Goal: Information Seeking & Learning: Learn about a topic

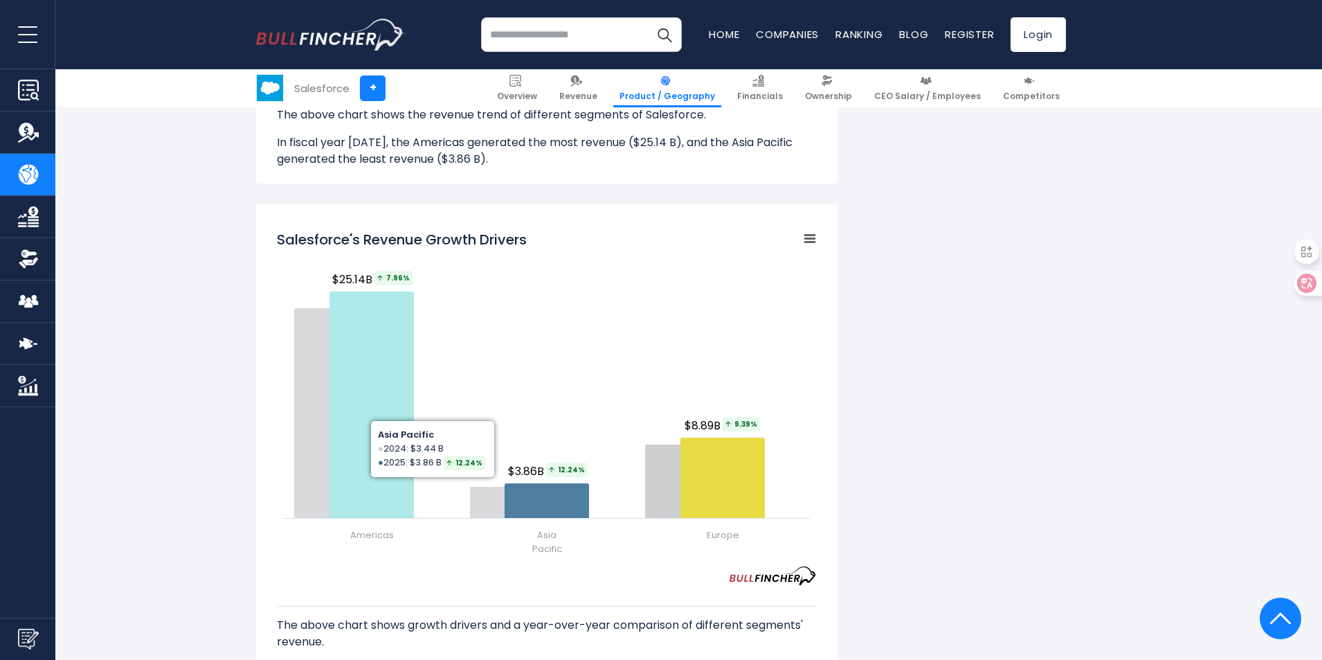
scroll to position [1523, 0]
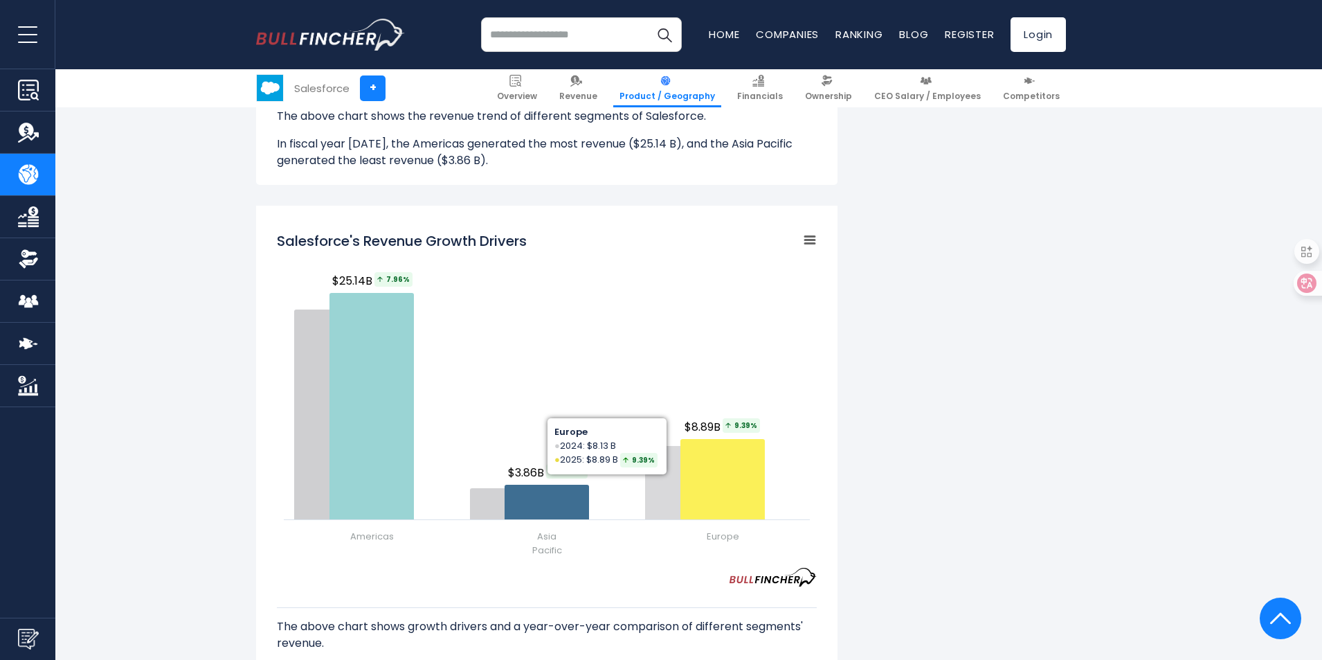
drag, startPoint x: 282, startPoint y: 233, endPoint x: 747, endPoint y: 511, distance: 542.2
click at [747, 511] on div "Created with Highcharts 12.1.2 Chart context menu Salesforce's Revenue Growth D…" at bounding box center [547, 395] width 540 height 346
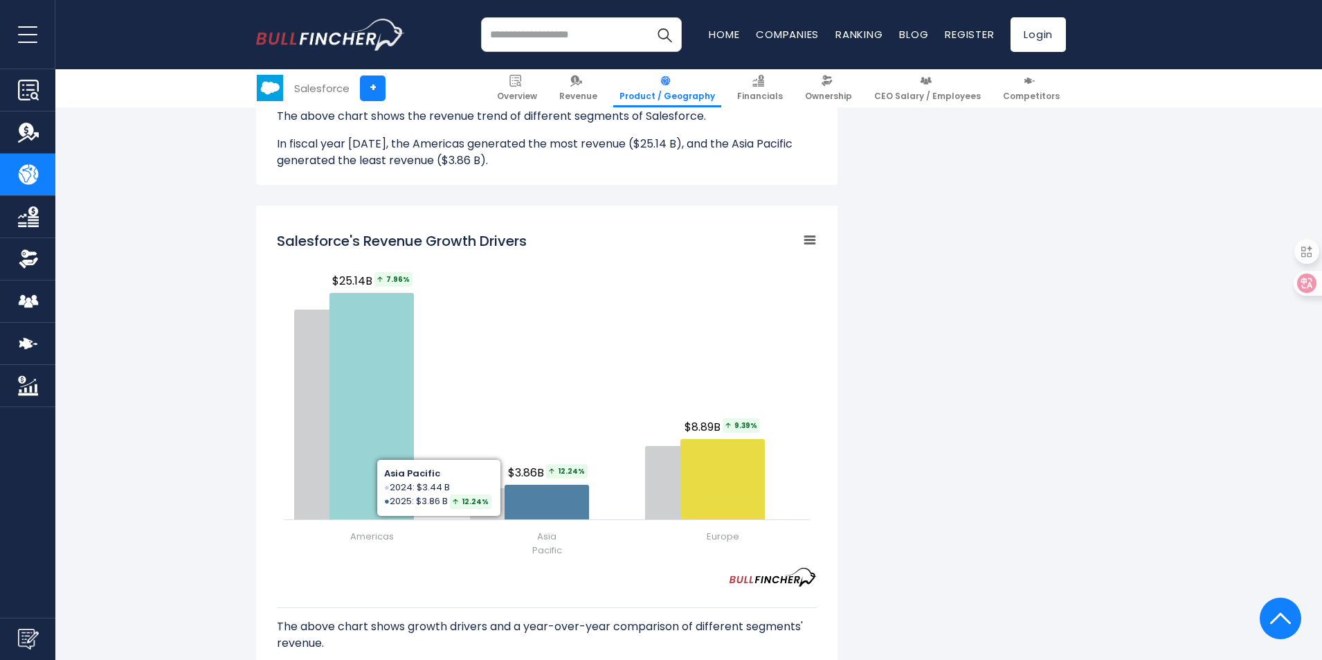
drag, startPoint x: 556, startPoint y: 333, endPoint x: 950, endPoint y: 361, distance: 395.0
click at [950, 361] on div "Salesforce's Revenue by Region In fiscal year 2025, Salesforce's revenue by geo…" at bounding box center [661, 151] width 810 height 2730
click at [969, 433] on div "Salesforce's Revenue by Region In fiscal year 2025, Salesforce's revenue by geo…" at bounding box center [661, 151] width 810 height 2730
click at [967, 472] on div "Salesforce's Revenue by Region In fiscal year 2025, Salesforce's revenue by geo…" at bounding box center [661, 151] width 810 height 2730
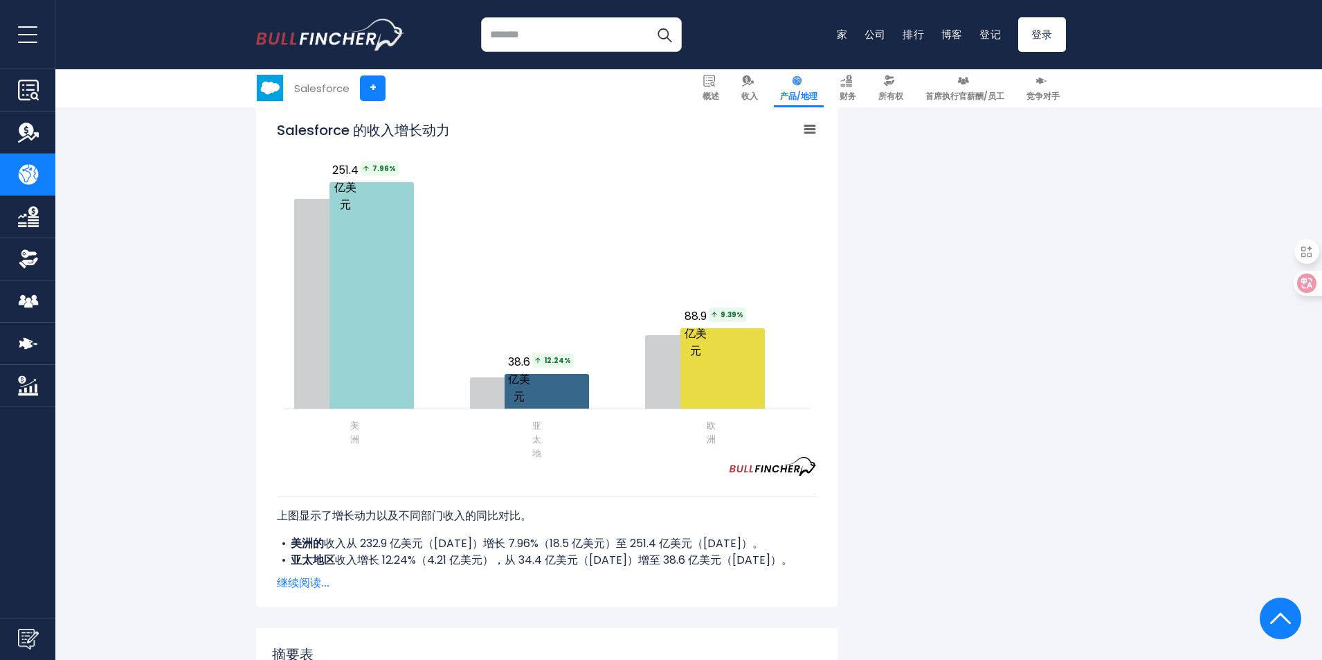
scroll to position [1576, 0]
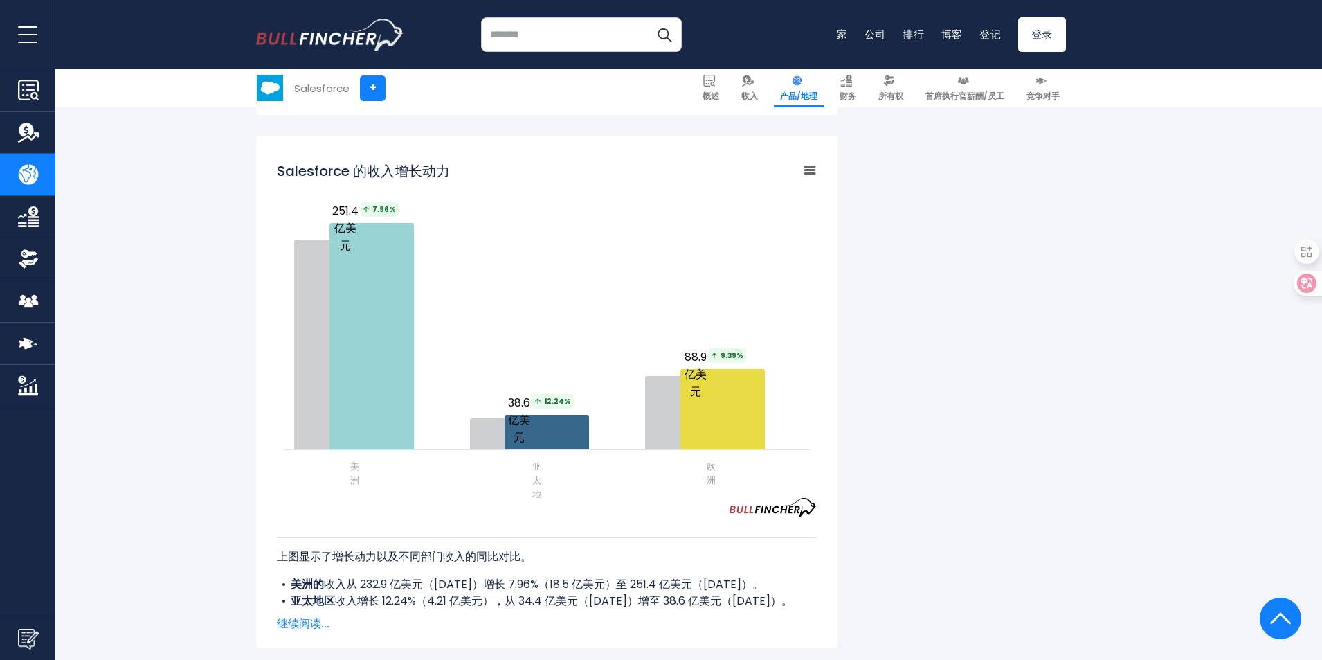
click at [312, 615] on font "继续阅读..." at bounding box center [303, 623] width 53 height 16
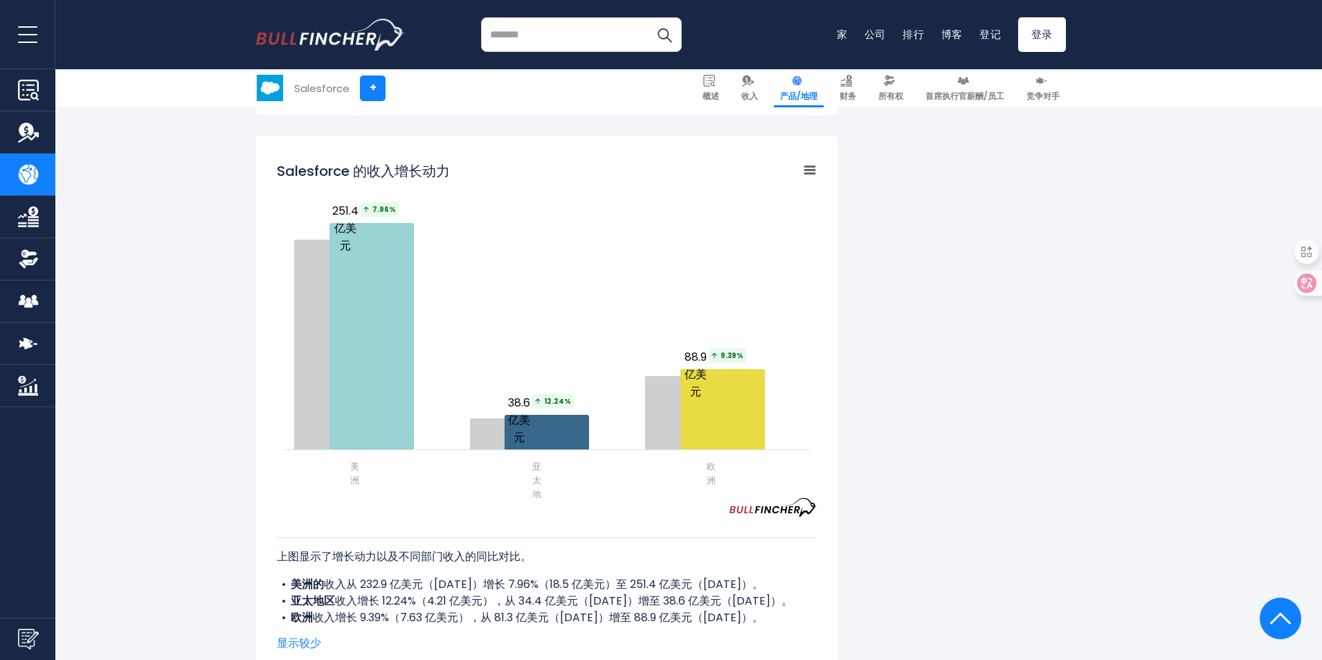
scroll to position [1646, 0]
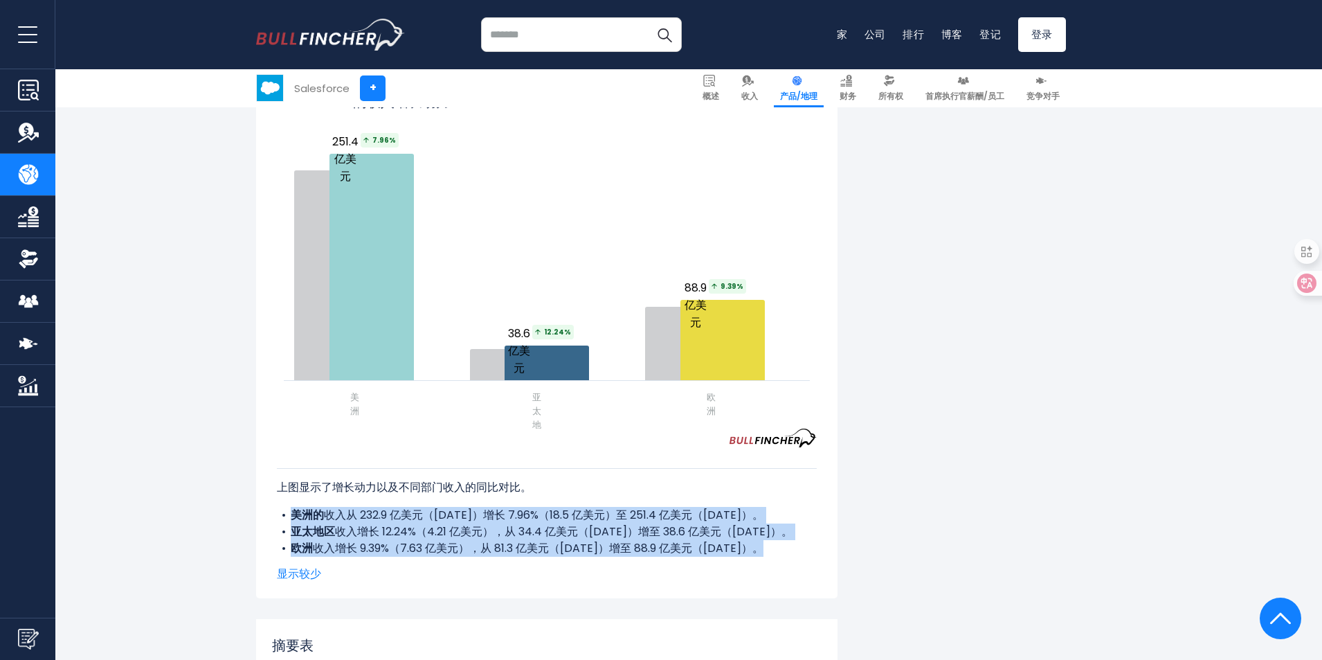
drag, startPoint x: 771, startPoint y: 513, endPoint x: 291, endPoint y: 480, distance: 480.9
click at [291, 480] on div "上图显示了增长动力以及不同部门收入的同比对比。 美洲的 收入从 232.9 亿美元（2024 年）增长 7.96%（18.5 亿美元）至 251.4 亿美元（…" at bounding box center [547, 501] width 540 height 109
copy div "美洲的 收入从 232.9 亿美元（2024 年）增长 7.96%（18.5 亿美元）至 251.4 亿美元（2025 年）。 亚太地区 收入增长 12.24…"
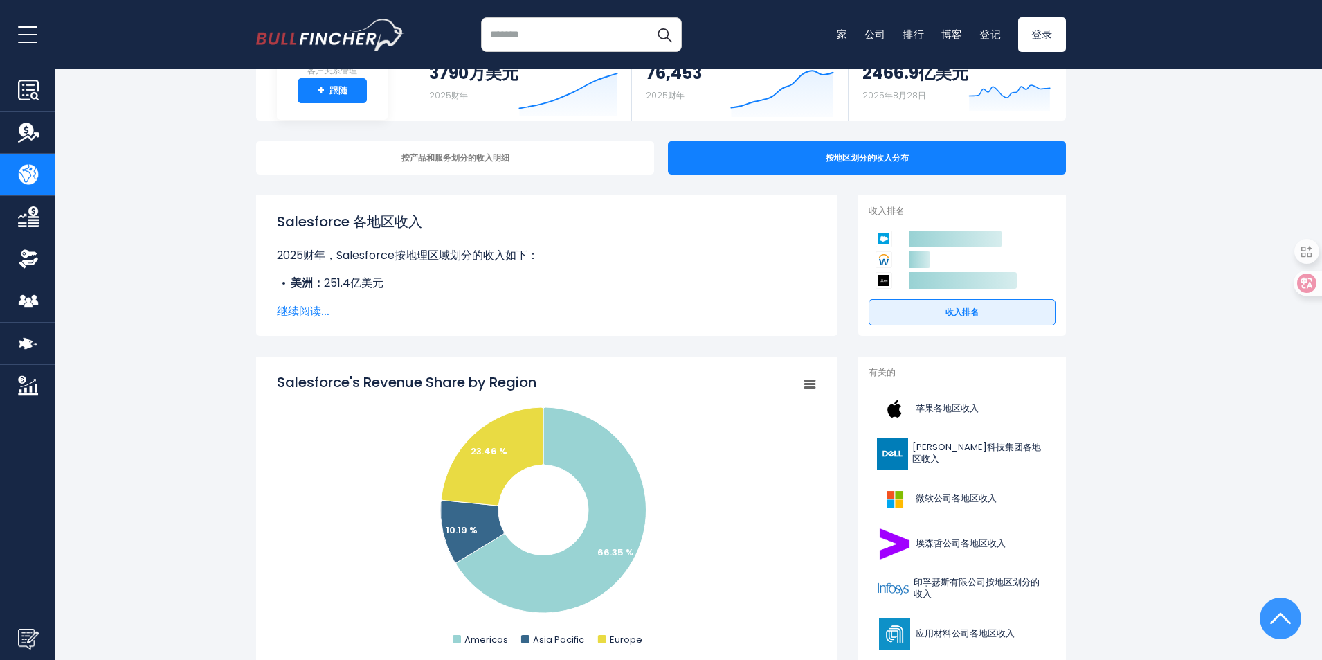
scroll to position [0, 0]
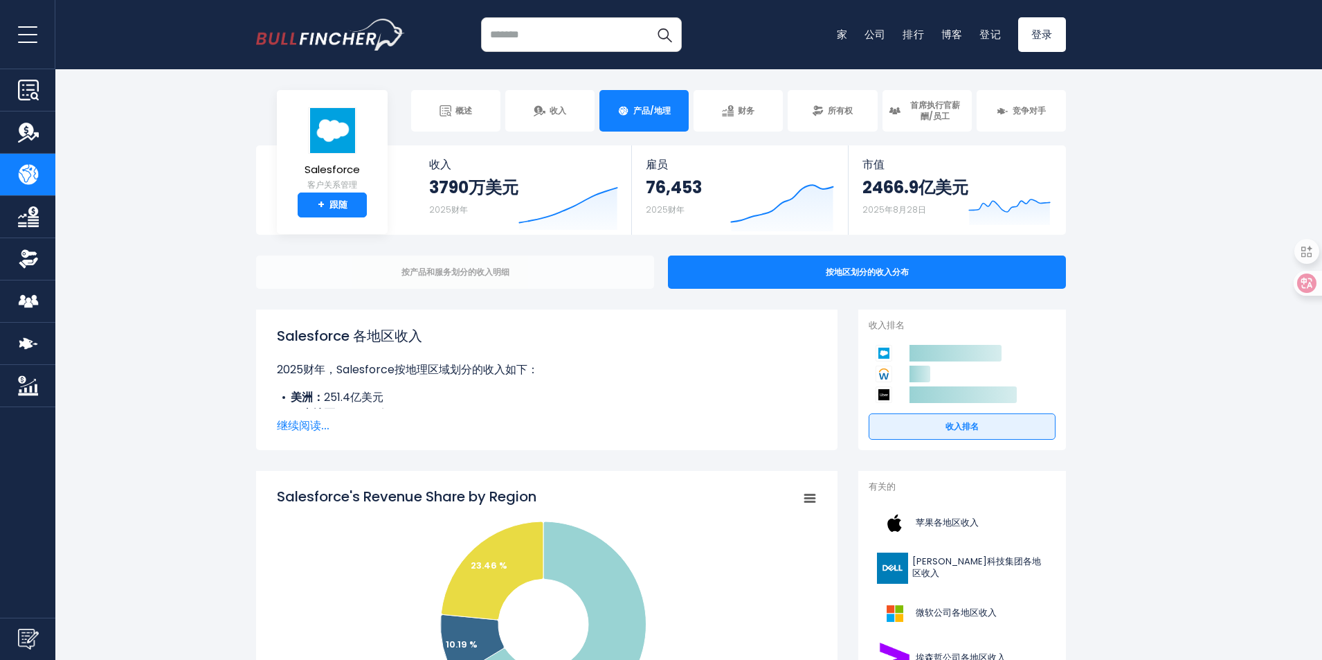
click at [465, 271] on font "按产品和服务划分的收入明细" at bounding box center [456, 272] width 108 height 12
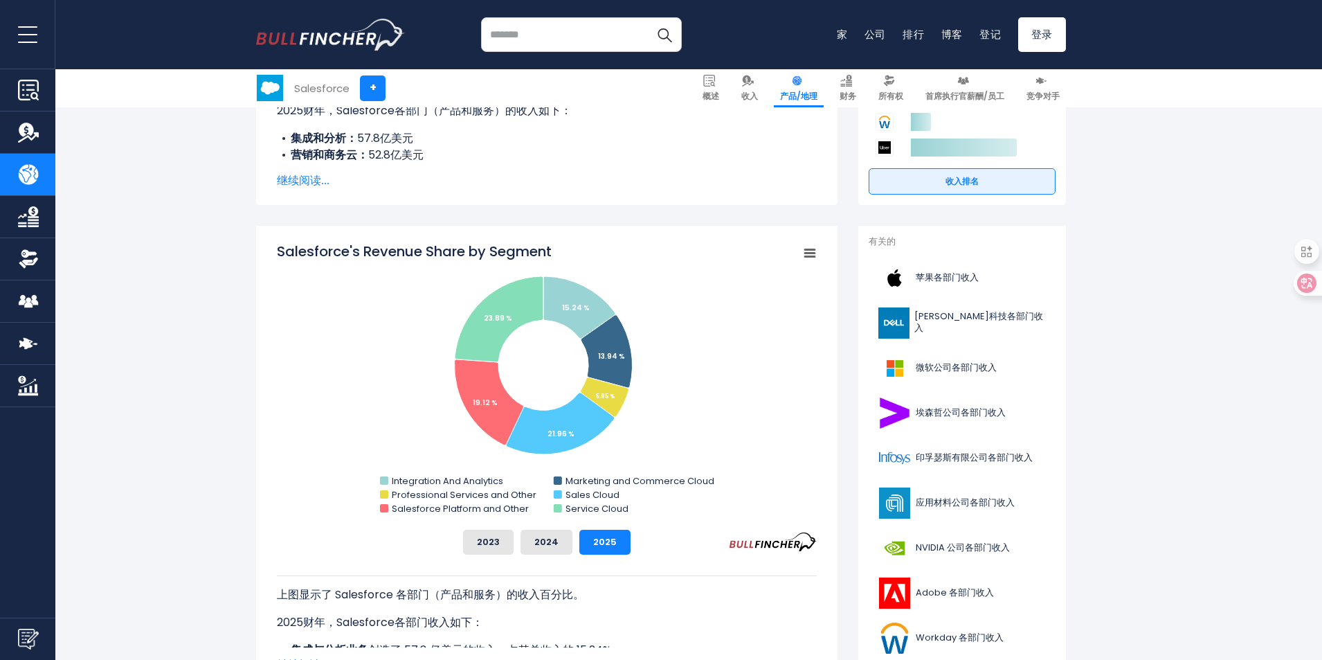
scroll to position [346, 0]
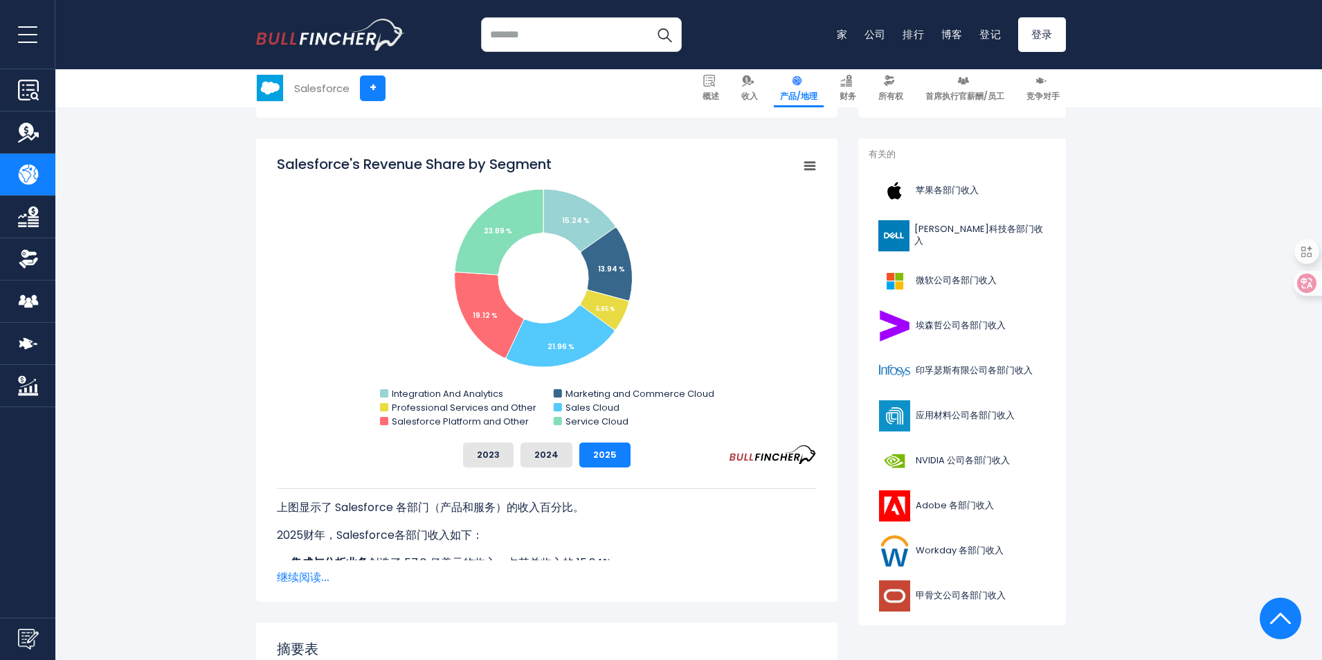
click at [755, 324] on rect "Salesforce 各部门收入份额" at bounding box center [547, 292] width 540 height 277
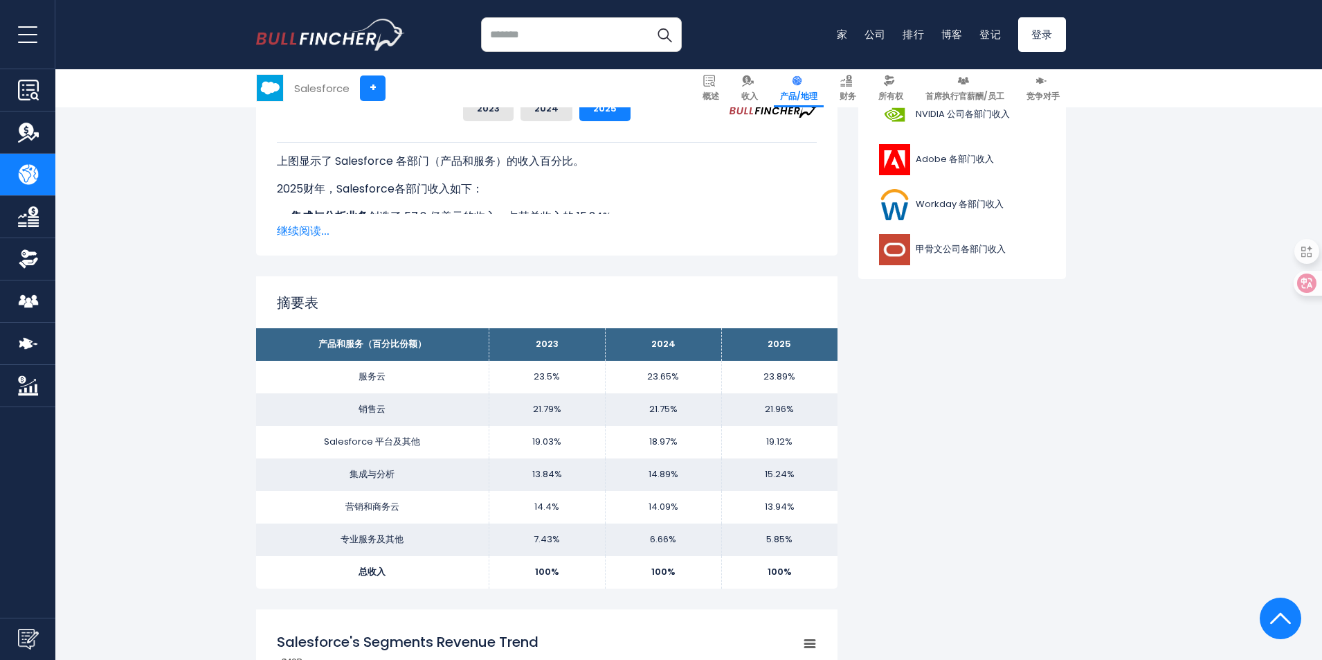
scroll to position [762, 0]
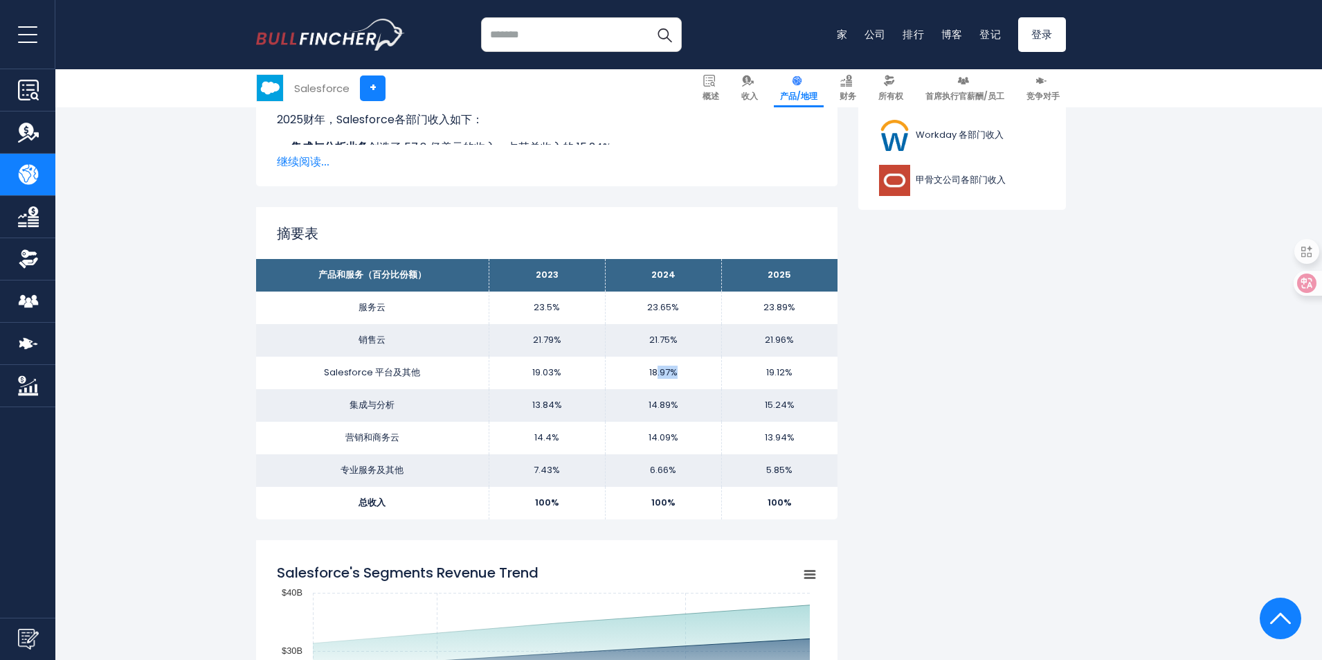
drag, startPoint x: 658, startPoint y: 374, endPoint x: 694, endPoint y: 372, distance: 35.3
click at [694, 372] on td "18.97%" at bounding box center [663, 373] width 116 height 33
drag, startPoint x: 540, startPoint y: 407, endPoint x: 585, endPoint y: 405, distance: 45.1
click at [585, 405] on td "13.84%" at bounding box center [547, 405] width 116 height 33
click at [688, 406] on td "14.89%" at bounding box center [663, 405] width 116 height 33
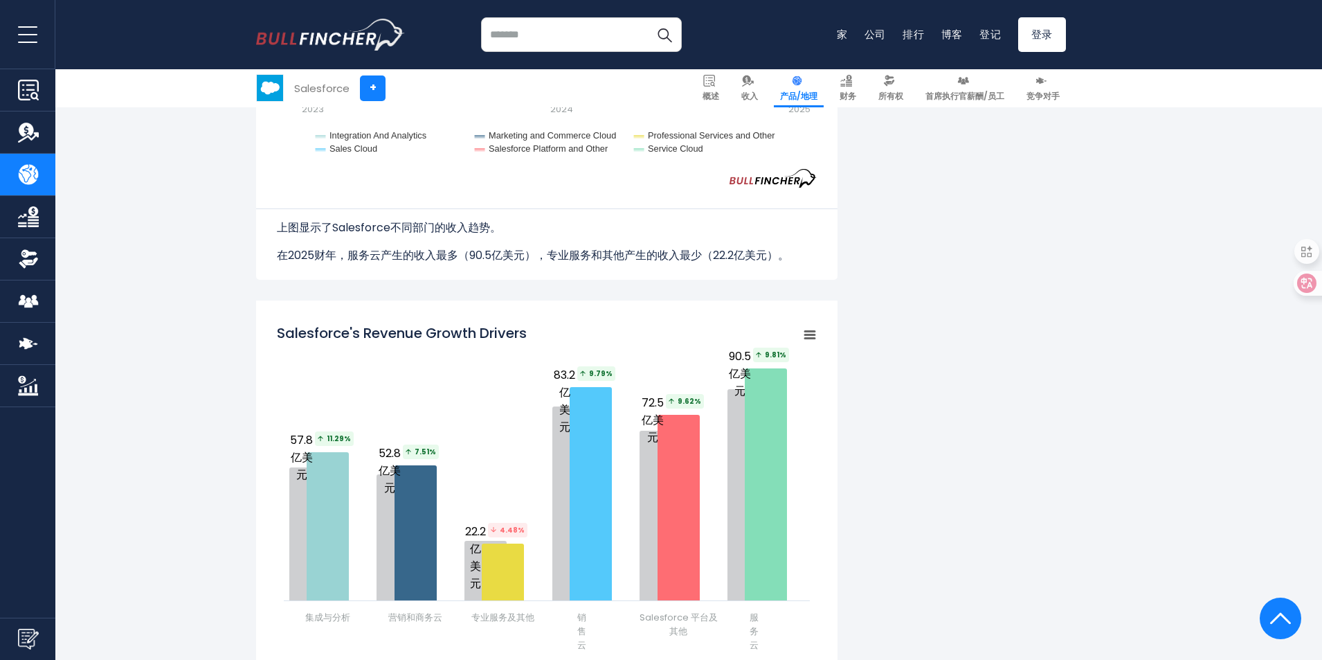
scroll to position [1662, 0]
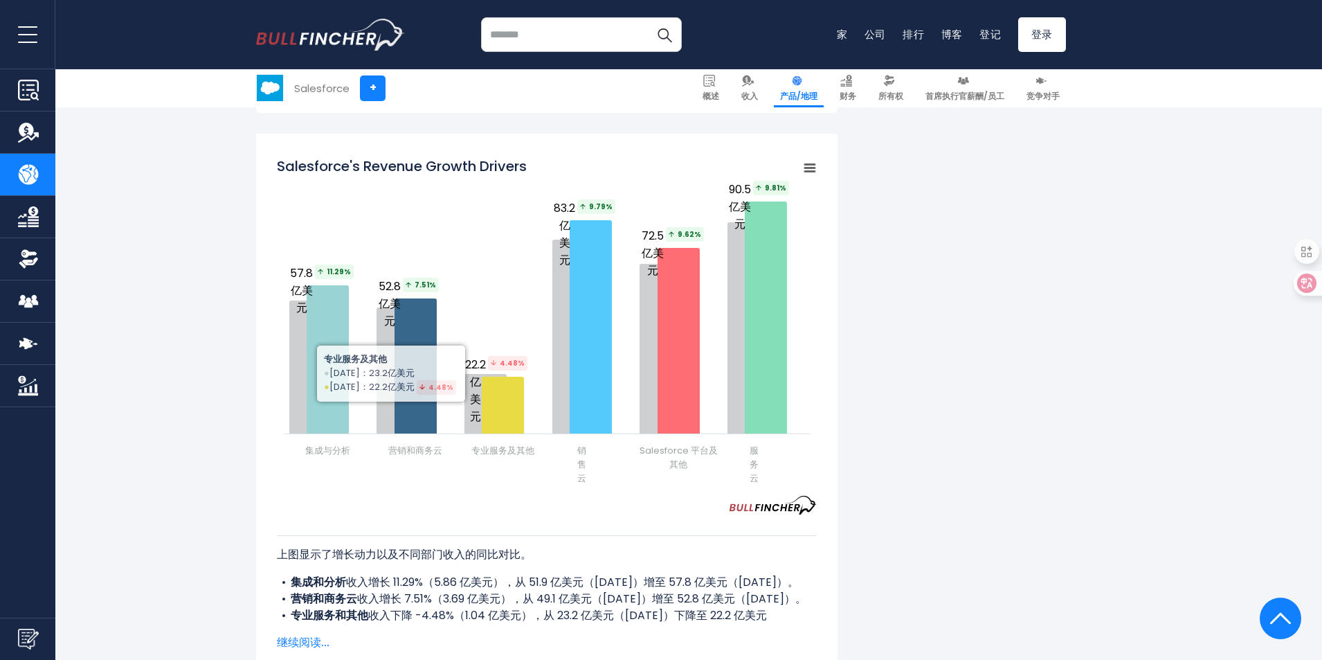
click at [1014, 527] on div "Salesforce 各部门收入 2025财年，Salesforce各部门（产品和服务）的收入如下： 集成和分析： 57.8亿美元 营销和商务云： 52.8亿…" at bounding box center [661, 82] width 810 height 2868
click at [985, 489] on div "Salesforce 各部门收入 2025财年，Salesforce各部门（产品和服务）的收入如下： 集成和分析： 57.8亿美元 营销和商务云： 52.8亿…" at bounding box center [661, 82] width 810 height 2868
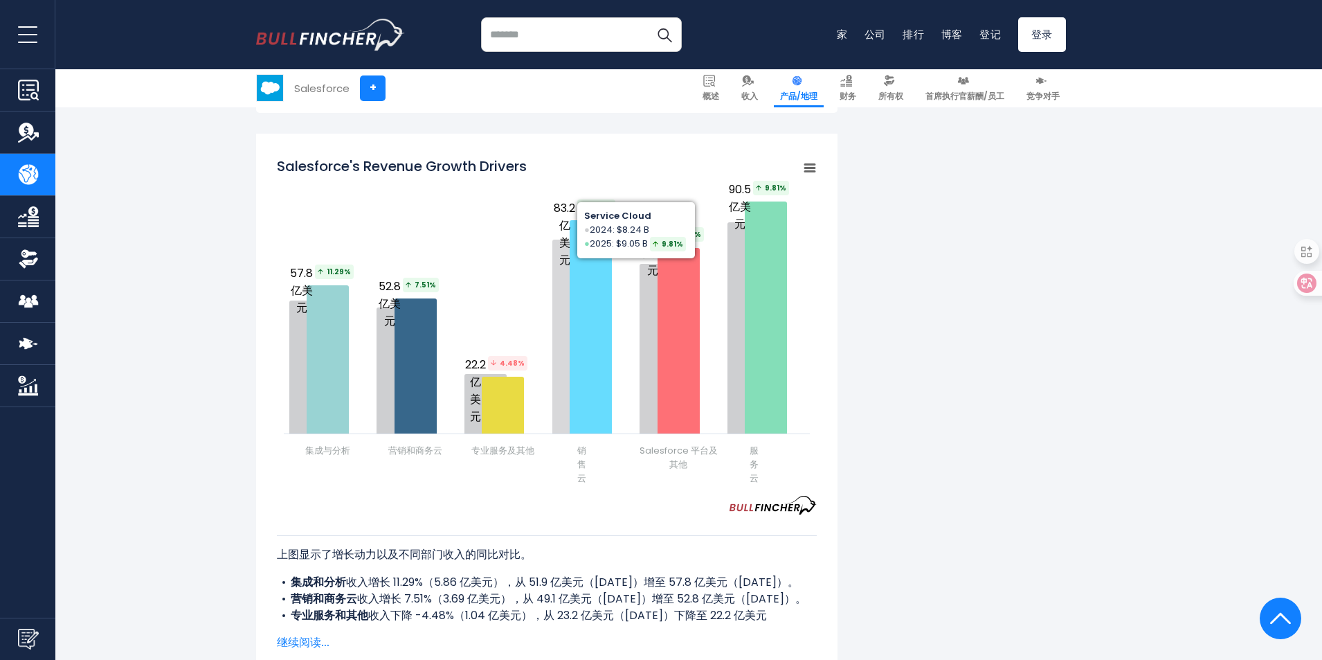
click at [1003, 341] on div "Salesforce 各部门收入 2025财年，Salesforce各部门（产品和服务）的收入如下： 集成和分析： 57.8亿美元 营销和商务云： 52.8亿…" at bounding box center [661, 82] width 810 height 2868
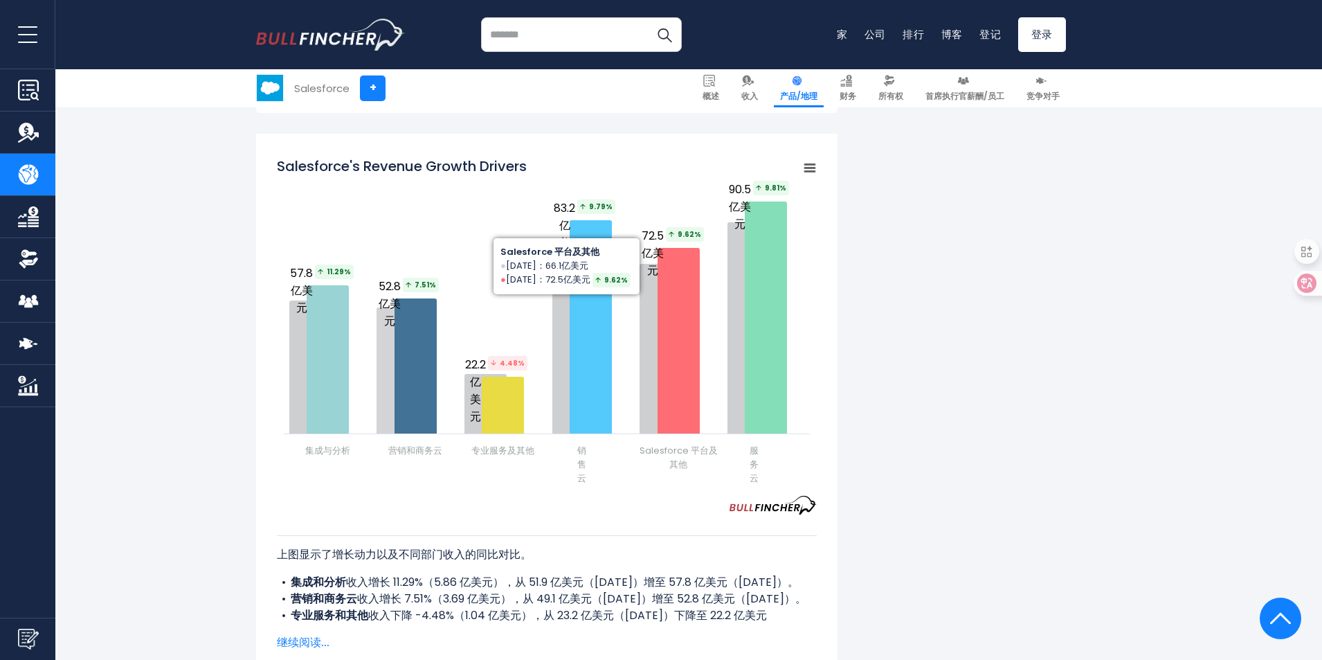
click at [1003, 485] on div "Salesforce 各部门收入 2025财年，Salesforce各部门（产品和服务）的收入如下： 集成和分析： 57.8亿美元 营销和商务云： 52.8亿…" at bounding box center [661, 82] width 810 height 2868
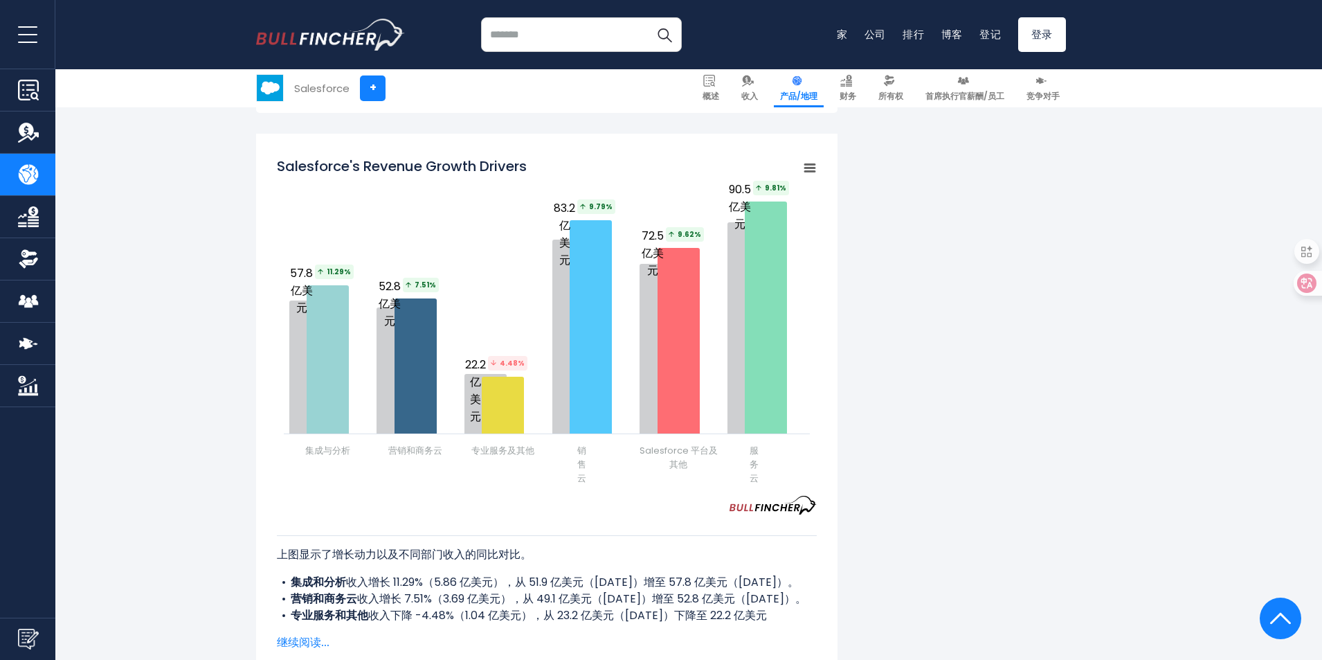
click at [998, 485] on div "Salesforce 各部门收入 2025财年，Salesforce各部门（产品和服务）的收入如下： 集成和分析： 57.8亿美元 营销和商务云： 52.8亿…" at bounding box center [661, 82] width 810 height 2868
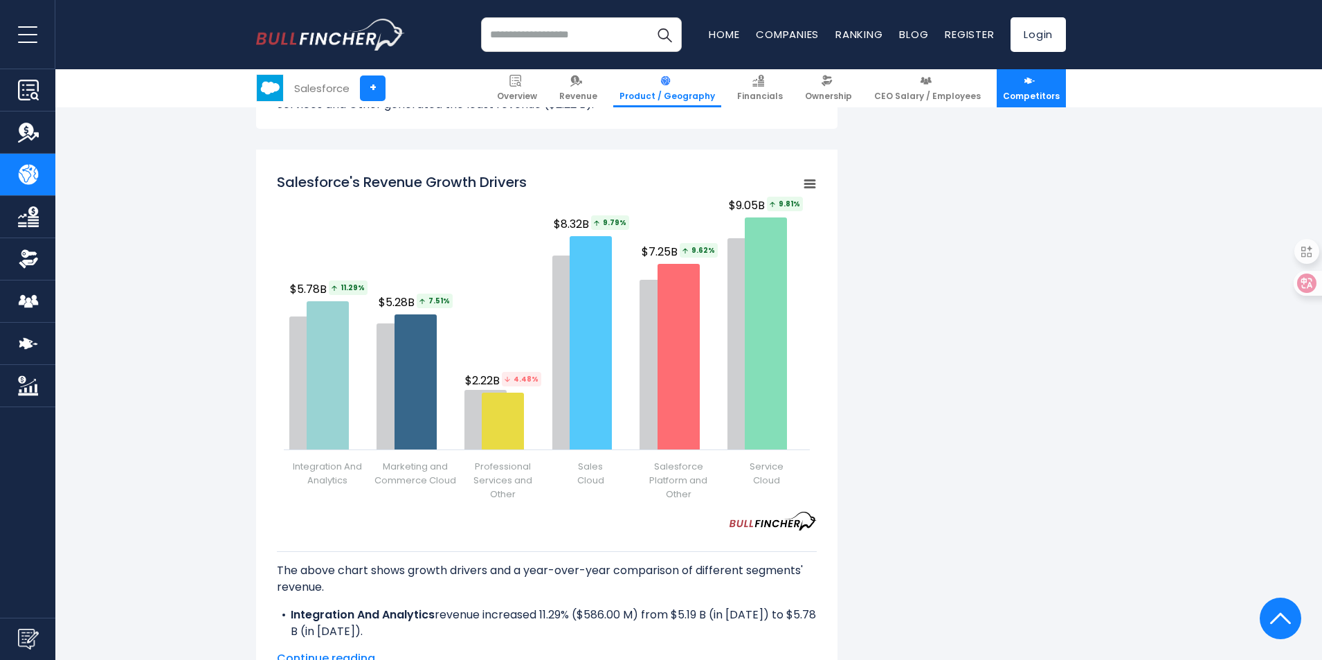
scroll to position [1660, 0]
click at [964, 350] on div "Salesforce's Revenue by Segment In fiscal year 2025, Salesforce's revenue by se…" at bounding box center [661, 123] width 810 height 2948
click at [1003, 417] on div "Salesforce's Revenue by Segment In fiscal year 2025, Salesforce's revenue by se…" at bounding box center [661, 123] width 810 height 2948
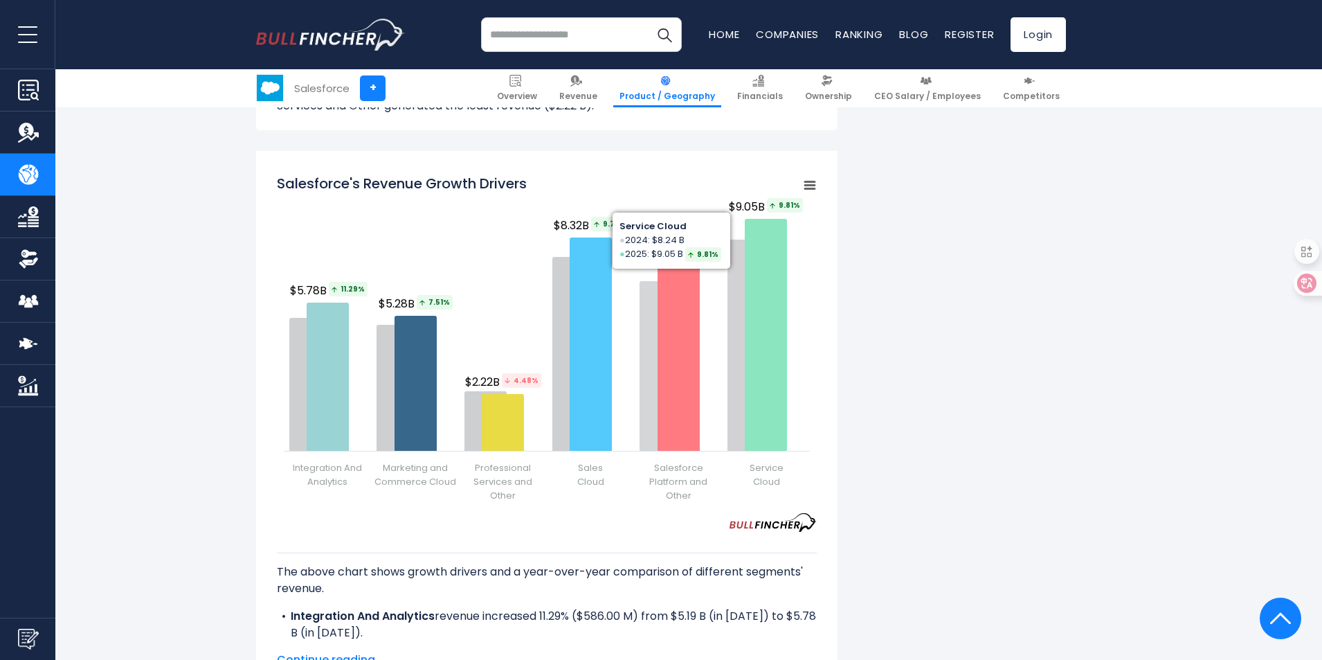
click at [973, 395] on div "Salesforce's Revenue by Segment In fiscal year 2025, Salesforce's revenue by se…" at bounding box center [661, 123] width 810 height 2948
click at [1005, 388] on div "Salesforce's Revenue by Segment In fiscal year 2025, Salesforce's revenue by se…" at bounding box center [661, 123] width 810 height 2948
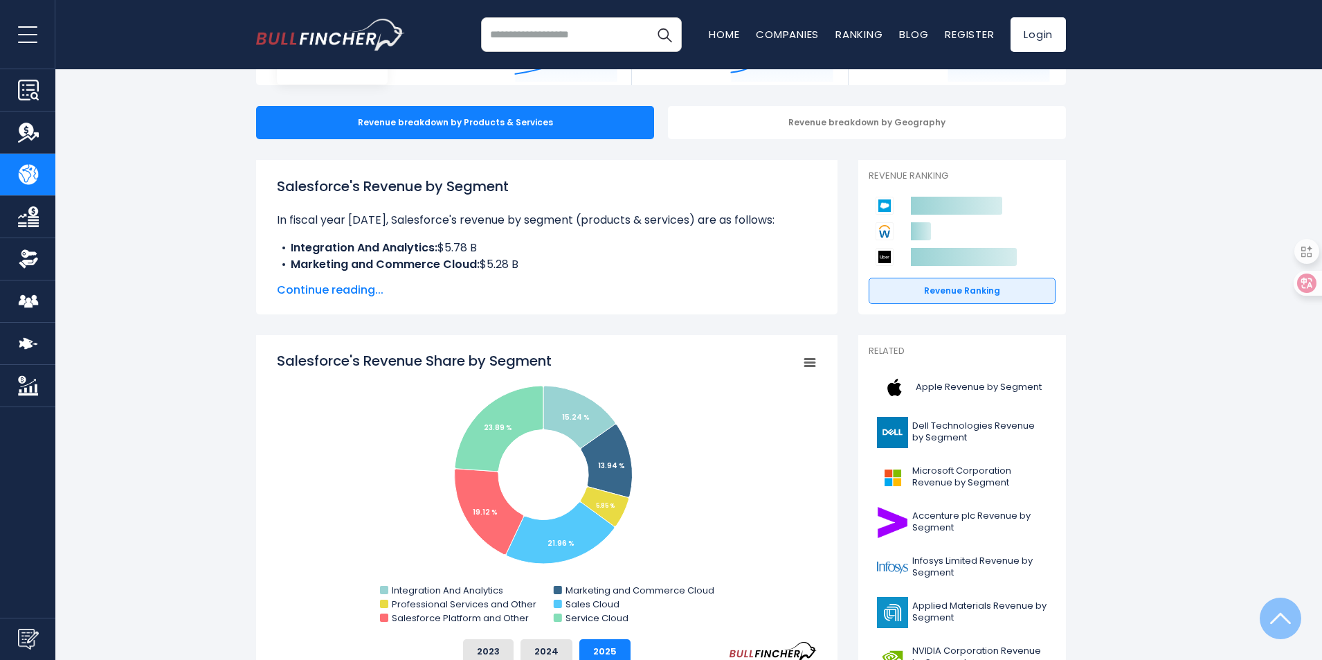
scroll to position [0, 0]
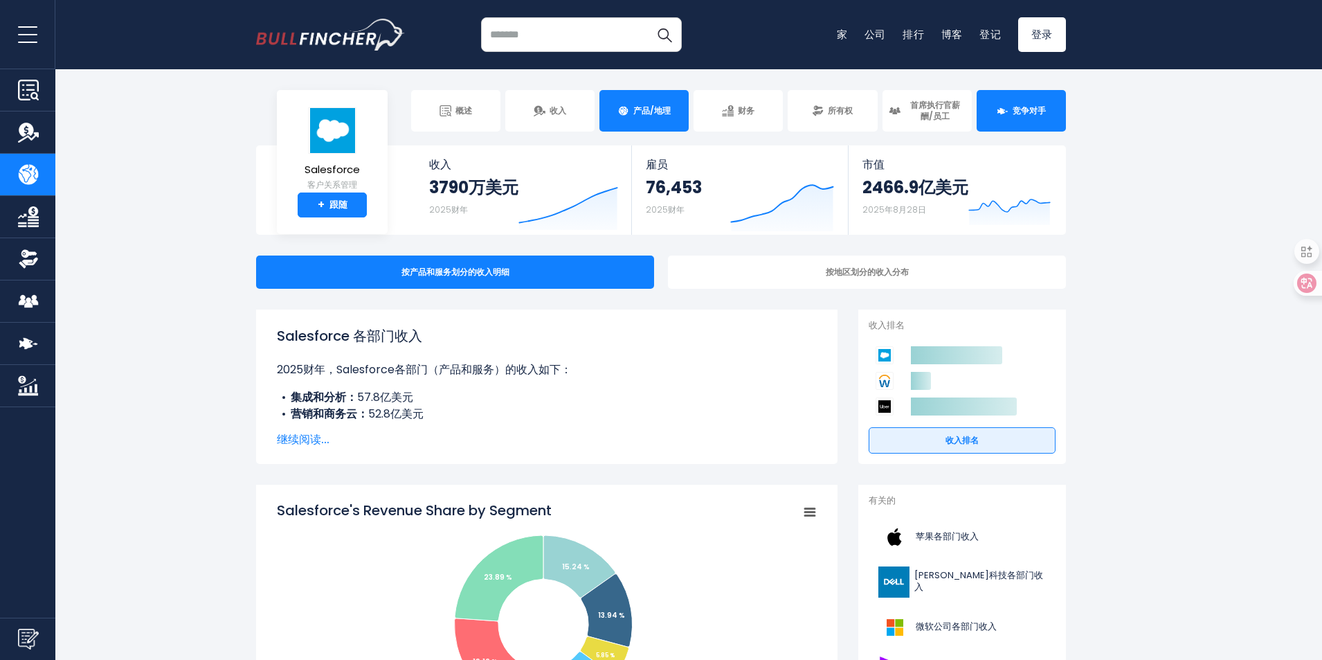
click at [1034, 115] on font "竞争对手" at bounding box center [1029, 111] width 33 height 12
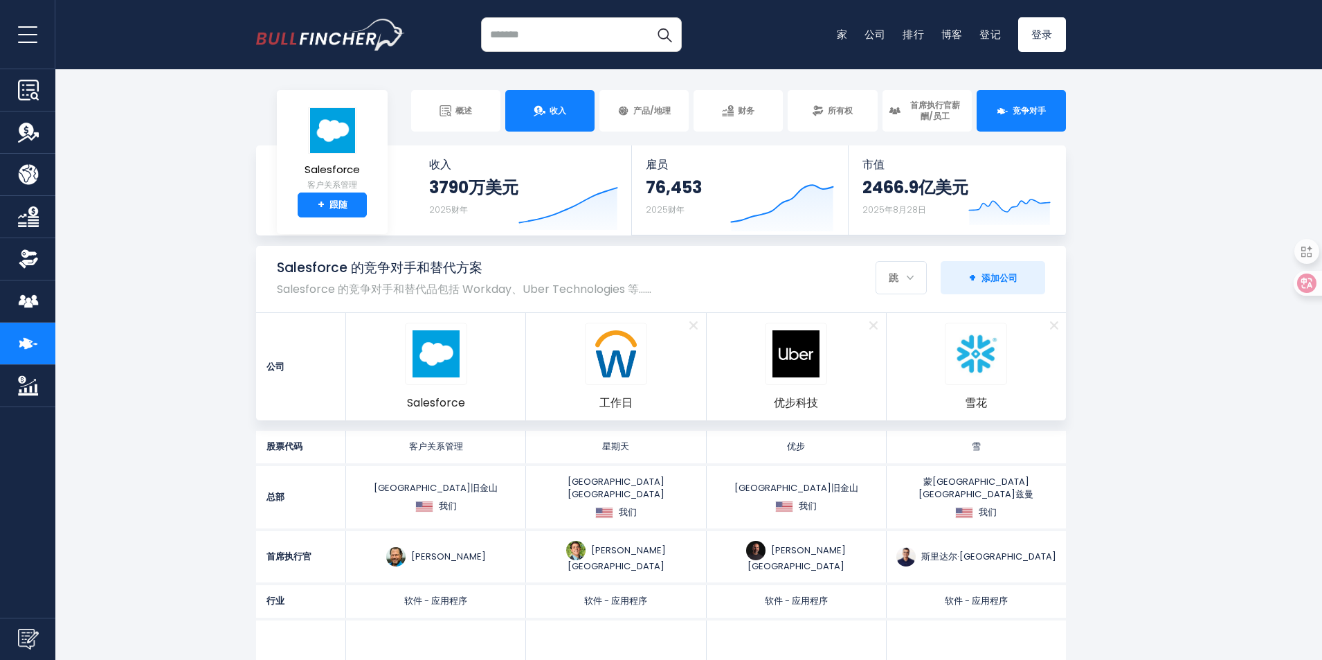
click at [557, 115] on font "收入" at bounding box center [558, 111] width 17 height 12
click at [653, 102] on link "产品/地理" at bounding box center [644, 111] width 89 height 42
click at [541, 91] on link "收入" at bounding box center [549, 111] width 89 height 42
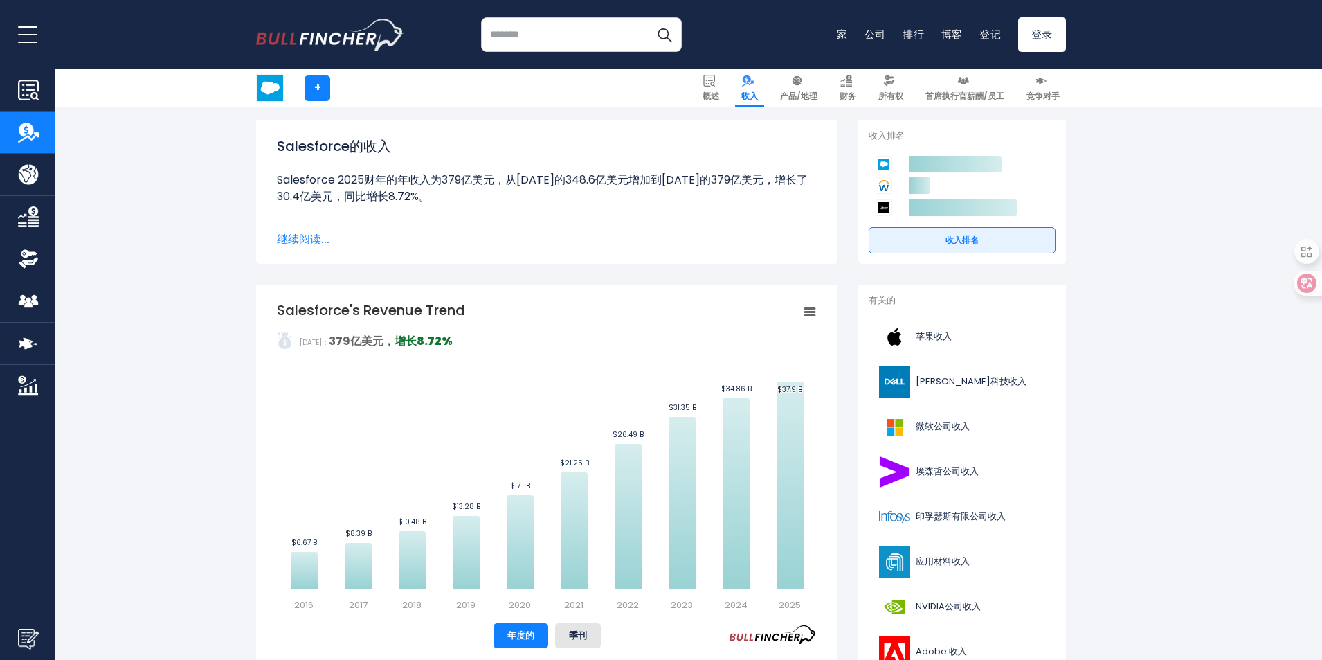
scroll to position [277, 0]
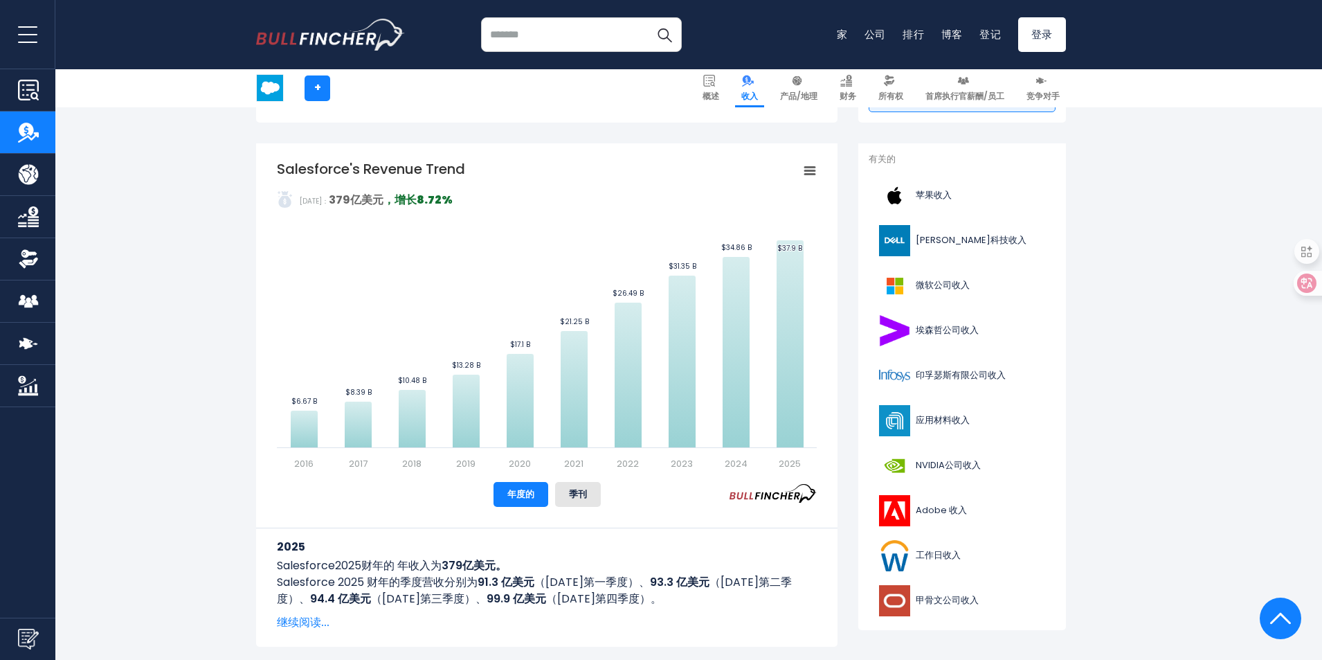
drag, startPoint x: 418, startPoint y: 199, endPoint x: 452, endPoint y: 204, distance: 34.3
click at [452, 204] on div "Created with Highcharts 12.1.2 Values Chart context menu Salesforce's Revenue T…" at bounding box center [547, 315] width 540 height 312
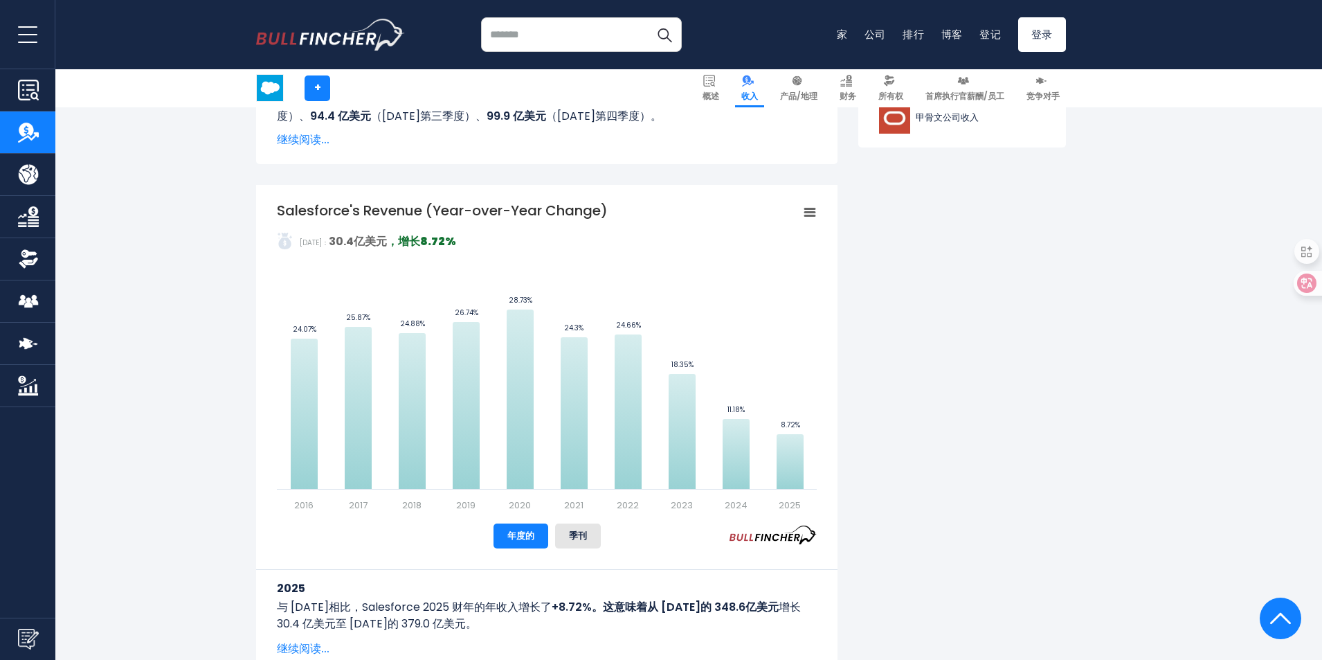
scroll to position [762, 0]
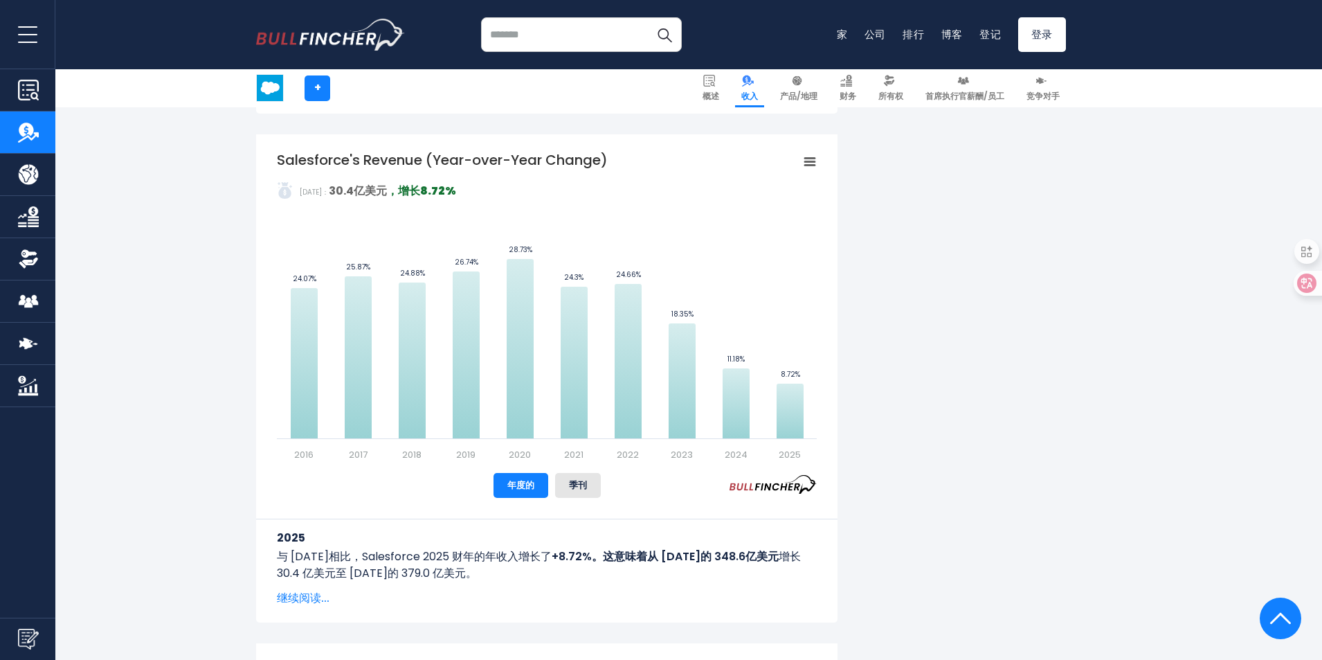
scroll to position [831, 0]
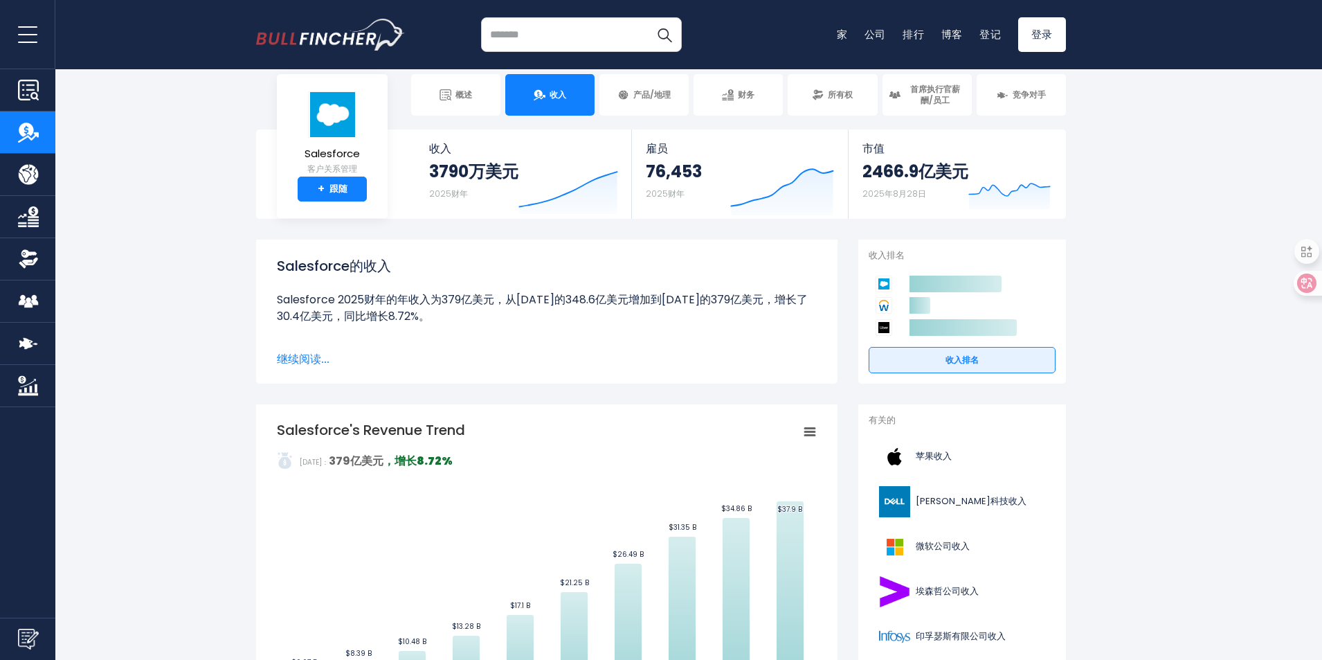
scroll to position [0, 0]
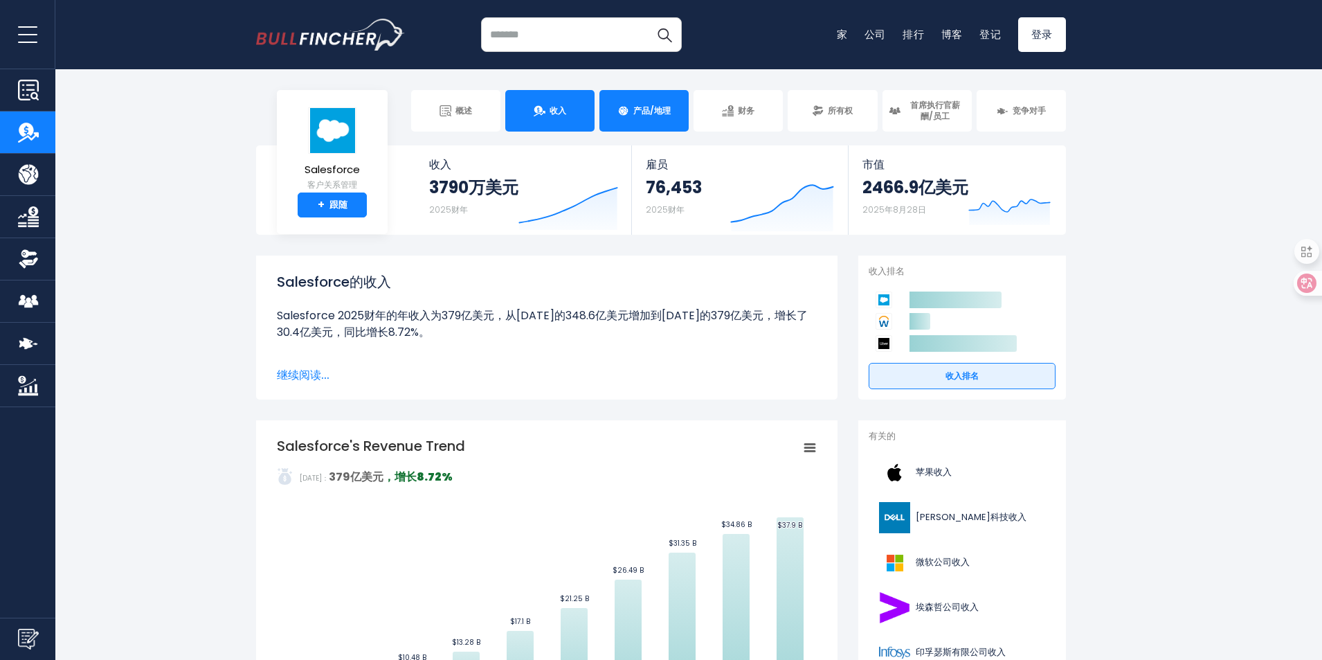
click at [633, 109] on font "产品/地理" at bounding box center [651, 111] width 37 height 12
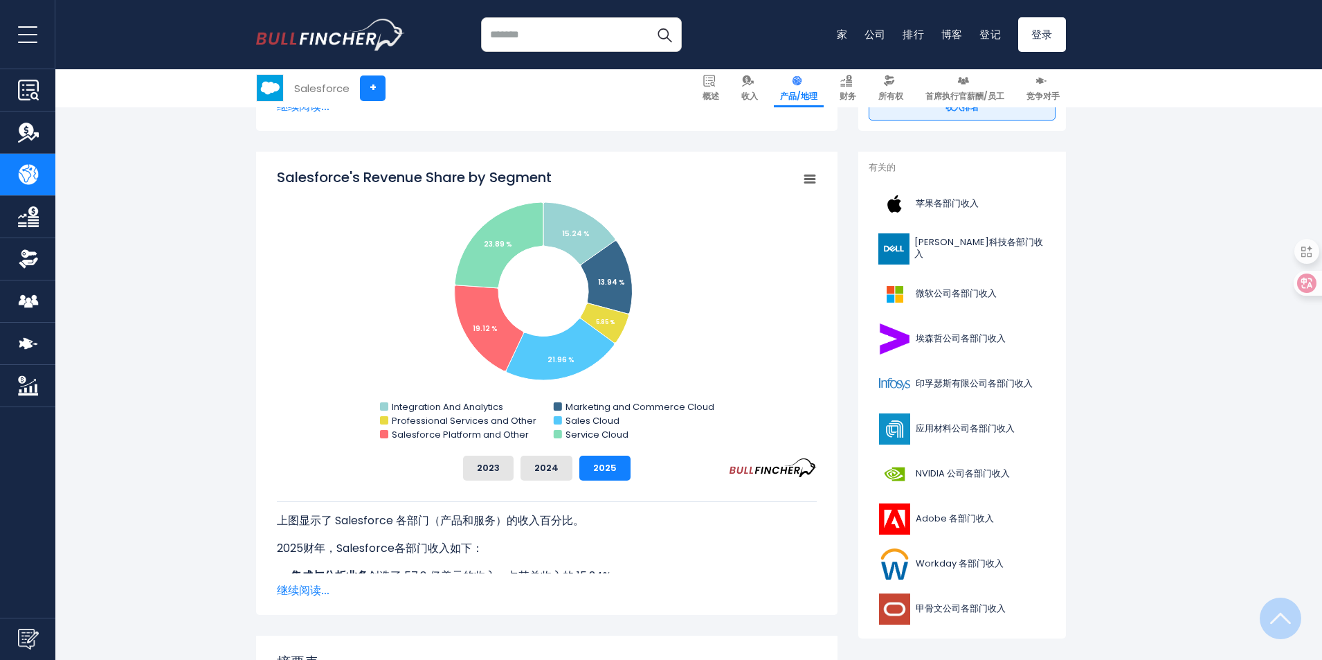
scroll to position [554, 0]
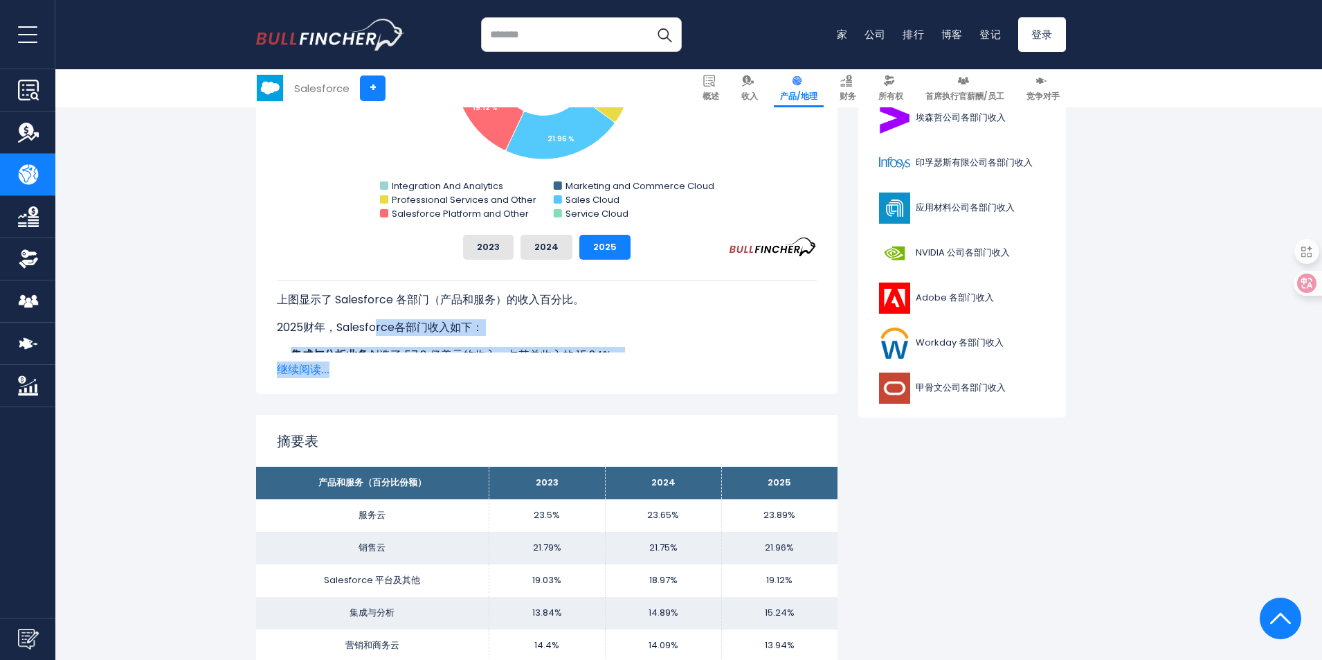
drag, startPoint x: 377, startPoint y: 323, endPoint x: 390, endPoint y: 362, distance: 40.9
click at [390, 362] on div "上图显示了 Salesforce 各部门（产品和服务）的收入百分比。 2023财年，Salesforce各部门收入如下： 集成与分析业务 创造了 43.4 亿…" at bounding box center [547, 319] width 540 height 118
click at [290, 365] on font "继续阅读..." at bounding box center [303, 369] width 53 height 16
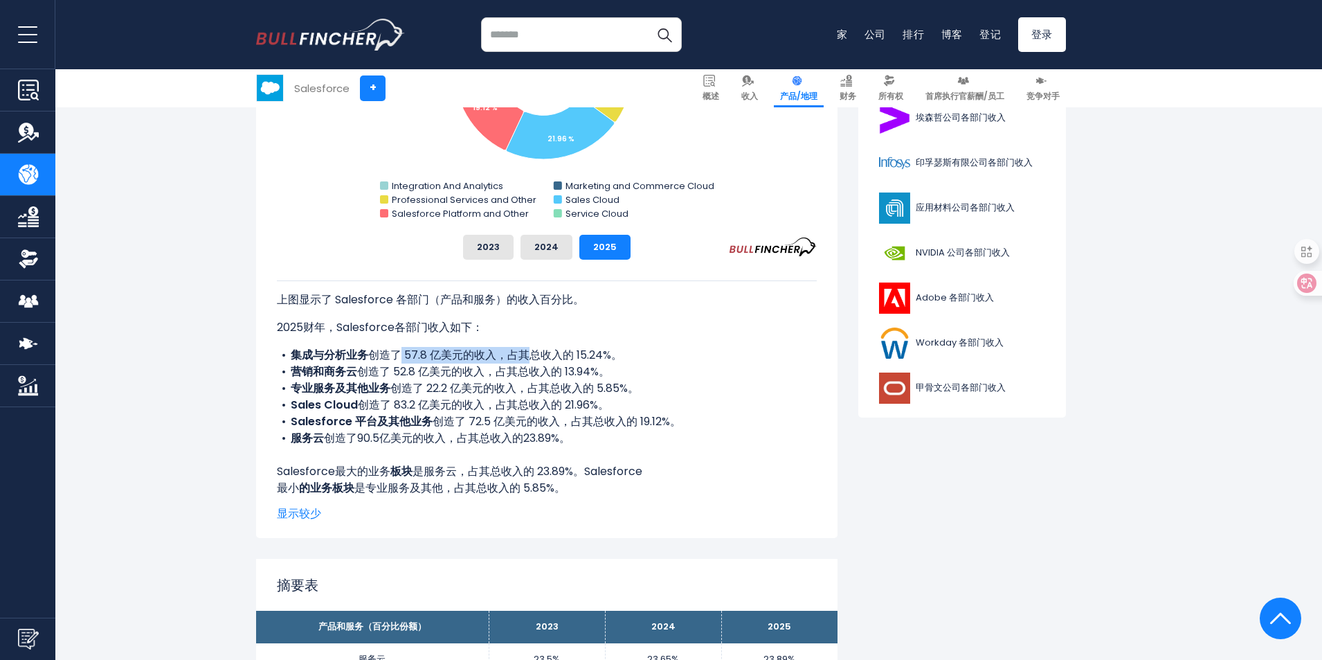
drag, startPoint x: 402, startPoint y: 353, endPoint x: 534, endPoint y: 355, distance: 131.6
click at [534, 355] on font "创造了 57.8 亿美元的收入，占其总收入的 15.24%。" at bounding box center [495, 355] width 254 height 16
click at [381, 395] on font "专业服务及其他业务" at bounding box center [341, 388] width 100 height 16
drag, startPoint x: 326, startPoint y: 401, endPoint x: 350, endPoint y: 403, distance: 24.3
click at [350, 403] on font "Sales Cloud" at bounding box center [324, 405] width 67 height 16
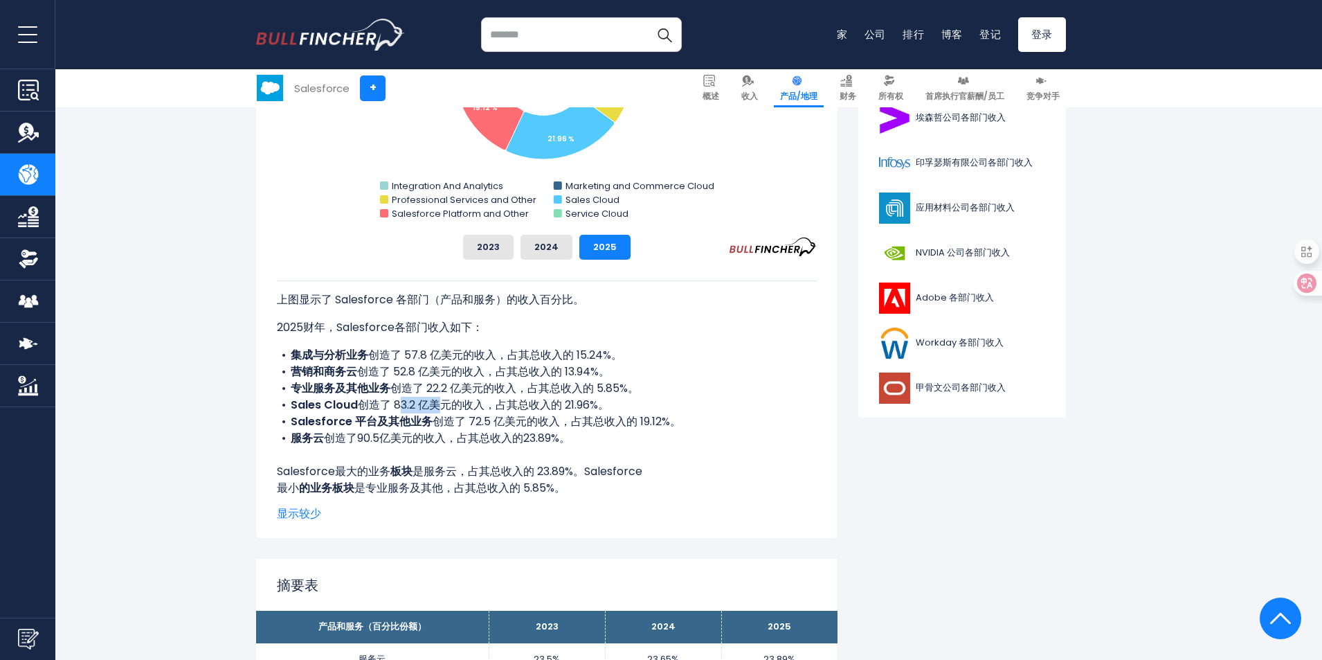
drag, startPoint x: 397, startPoint y: 404, endPoint x: 442, endPoint y: 404, distance: 44.3
click at [442, 404] on font "创造了 83.2 亿美元的收入，占其总收入的 21.96%。" at bounding box center [483, 405] width 251 height 16
drag, startPoint x: 336, startPoint y: 418, endPoint x: 417, endPoint y: 417, distance: 81.0
click at [417, 417] on font "Salesforce 平台及其他业务" at bounding box center [362, 421] width 142 height 16
drag, startPoint x: 464, startPoint y: 417, endPoint x: 541, endPoint y: 423, distance: 77.7
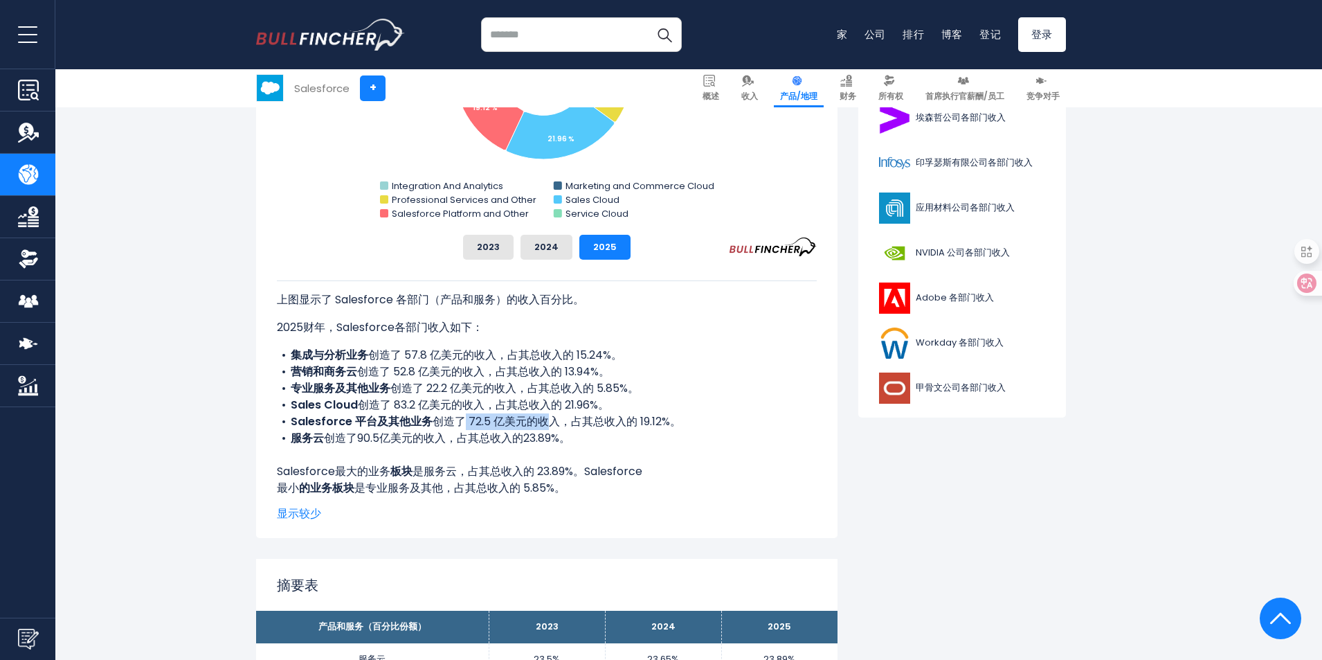
click at [541, 423] on font "创造了 72.5 亿美元的收入，占其总收入的 19.12%。" at bounding box center [557, 421] width 249 height 16
drag, startPoint x: 615, startPoint y: 417, endPoint x: 647, endPoint y: 415, distance: 31.2
click at [647, 415] on font "创造了 72.5 亿美元的收入，占其总收入的 19.12%。" at bounding box center [557, 421] width 249 height 16
drag, startPoint x: 351, startPoint y: 388, endPoint x: 391, endPoint y: 394, distance: 40.5
click at [389, 393] on font "专业服务及其他业务" at bounding box center [341, 388] width 100 height 16
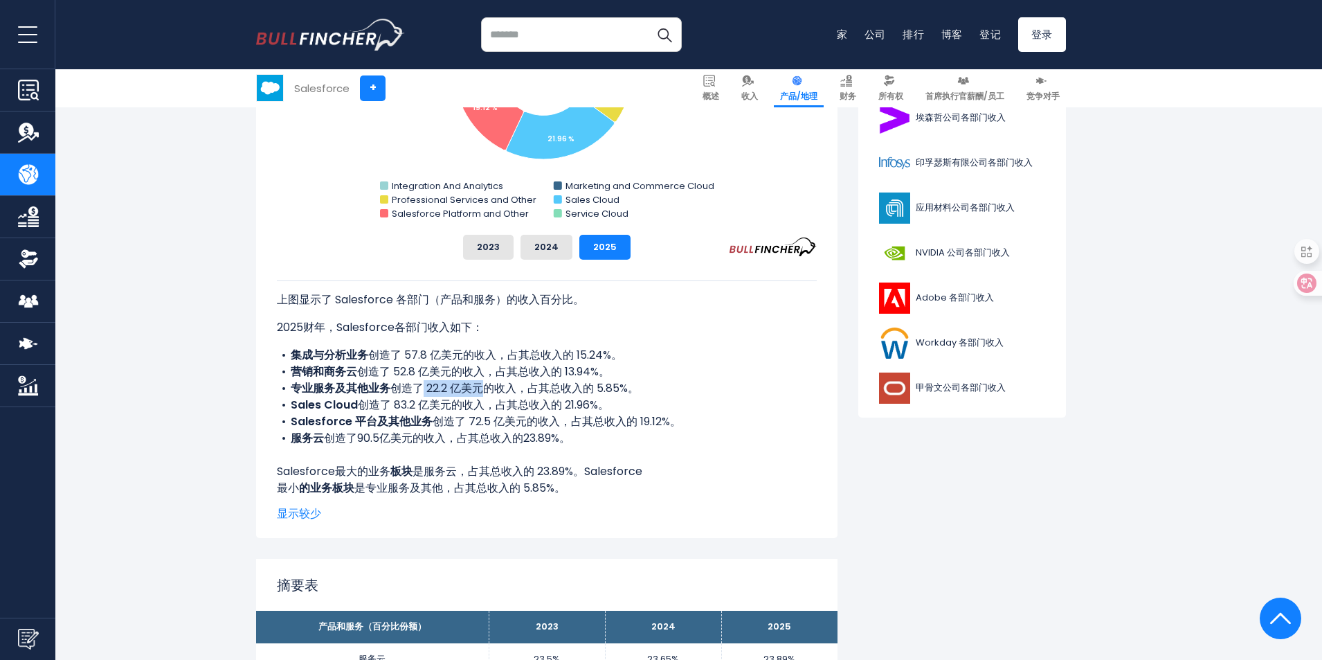
drag, startPoint x: 457, startPoint y: 391, endPoint x: 489, endPoint y: 390, distance: 31.9
click at [489, 390] on font "创造了 22.2 亿美元的收入，占其总收入的 5.85%。" at bounding box center [514, 388] width 249 height 16
drag, startPoint x: 312, startPoint y: 393, endPoint x: 356, endPoint y: 390, distance: 44.4
click at [356, 390] on font "专业服务及其他业务" at bounding box center [341, 388] width 100 height 16
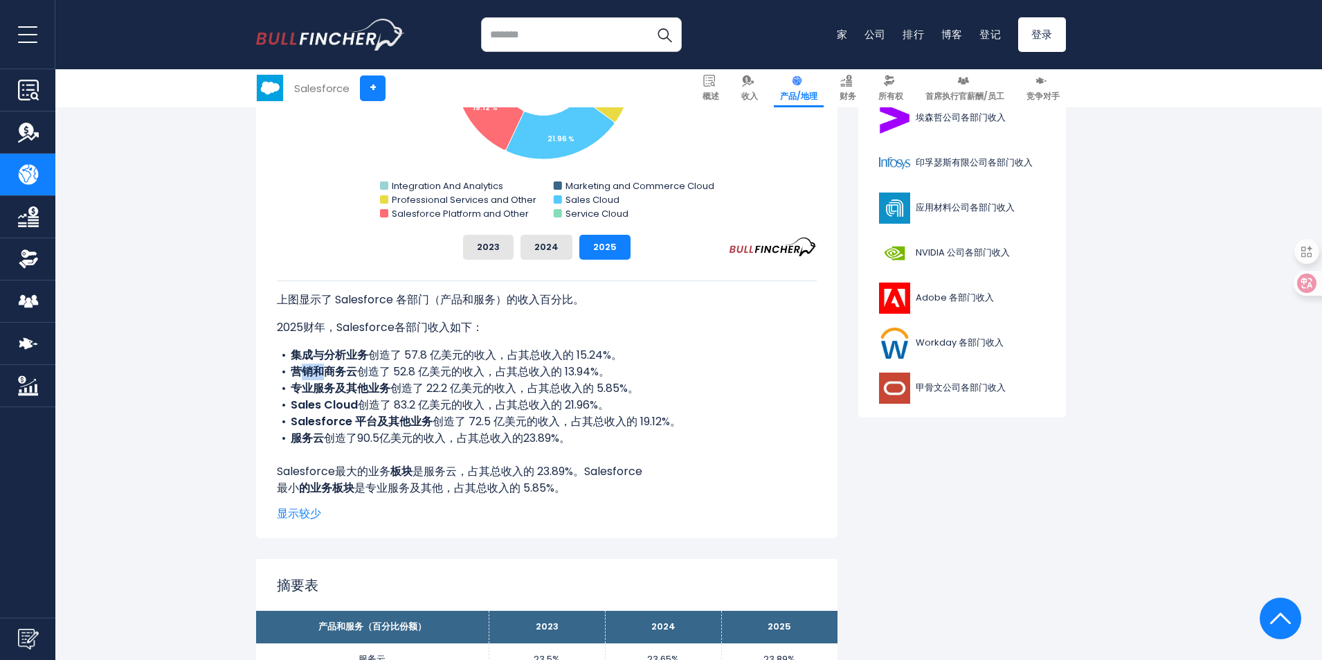
drag, startPoint x: 298, startPoint y: 367, endPoint x: 322, endPoint y: 374, distance: 25.2
click at [322, 374] on font "营销和商务云" at bounding box center [324, 371] width 66 height 16
drag, startPoint x: 494, startPoint y: 360, endPoint x: 603, endPoint y: 362, distance: 108.7
click at [603, 362] on font "创造了 57.8 亿美元的收入，占其总收入的 15.24%。" at bounding box center [495, 355] width 254 height 16
click at [466, 402] on font "创造了 83.2 亿美元的收入，占其总收入的 21.96%。" at bounding box center [483, 405] width 251 height 16
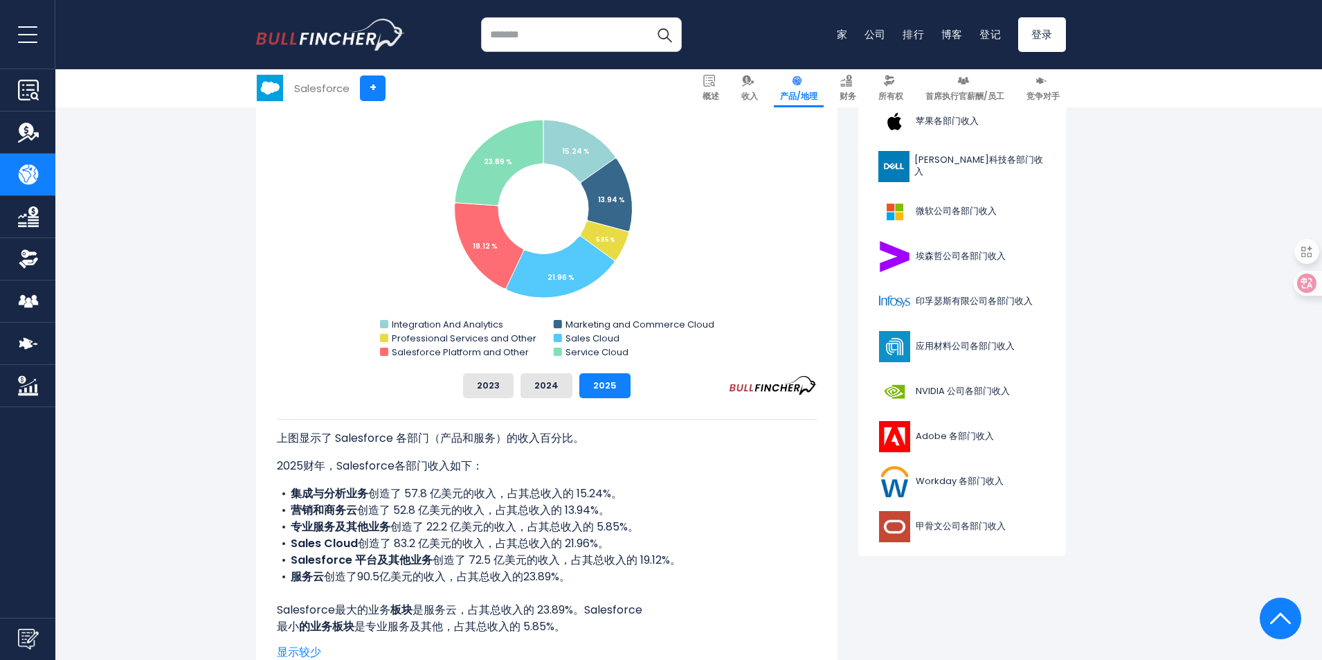
scroll to position [0, 0]
